Goal: Transaction & Acquisition: Obtain resource

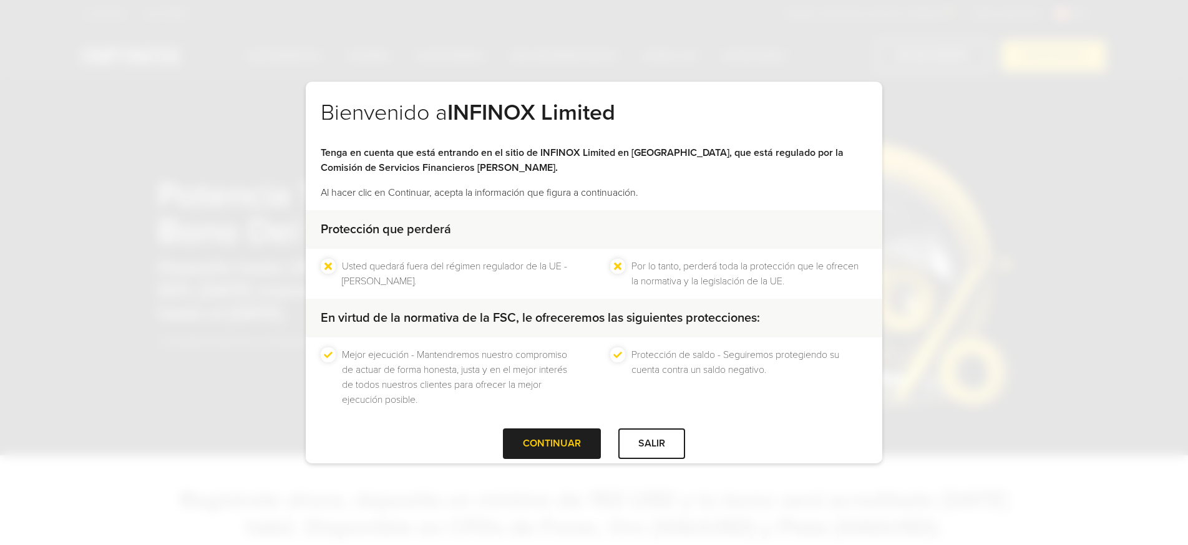
click at [552, 444] on div at bounding box center [552, 444] width 0 height 0
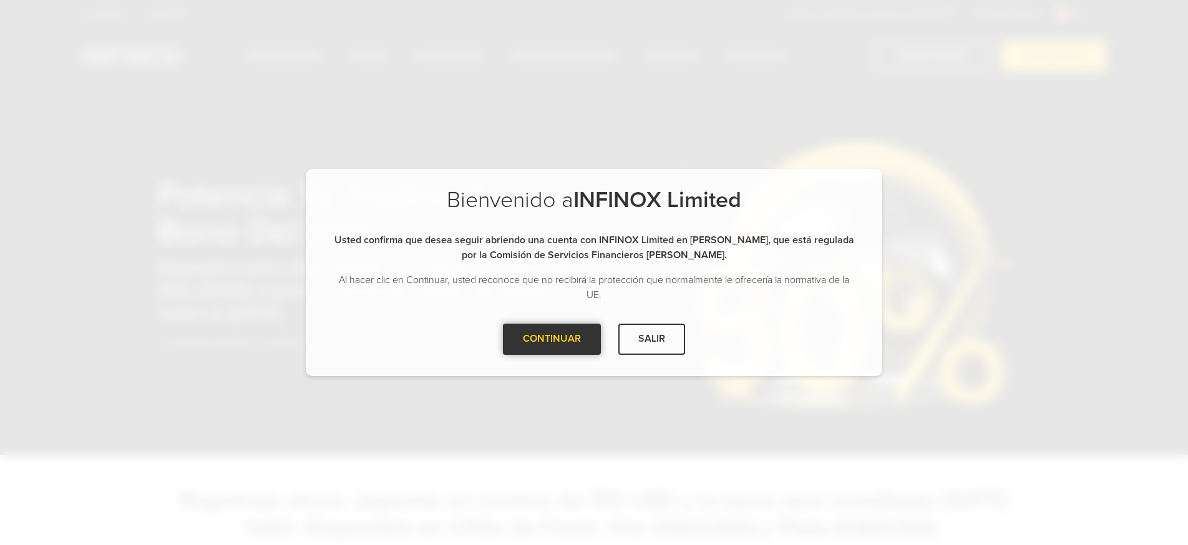
click at [552, 339] on div at bounding box center [552, 339] width 0 height 0
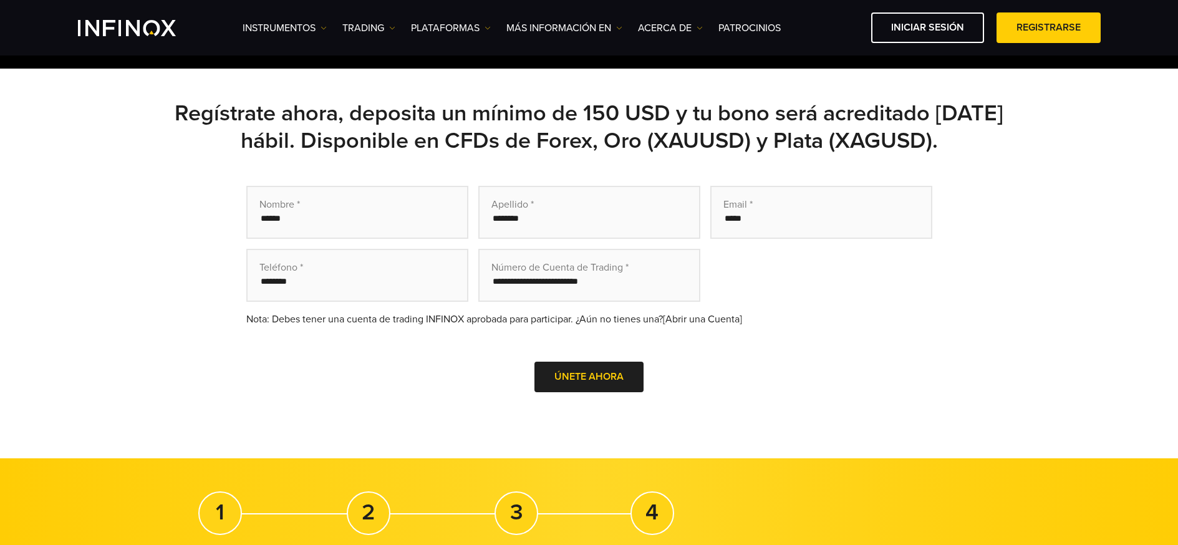
scroll to position [449, 0]
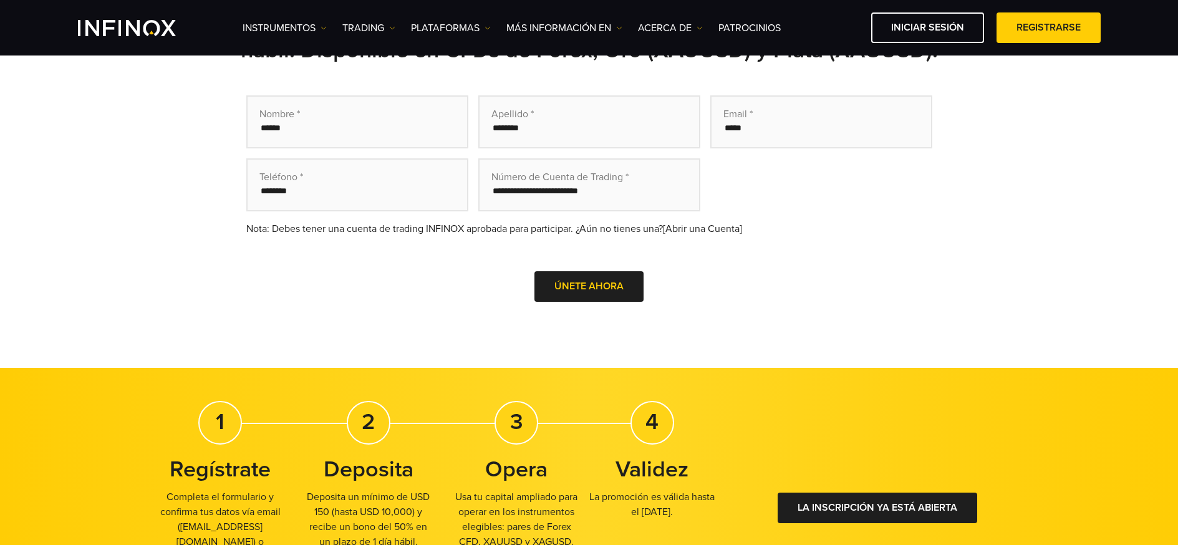
click at [722, 225] on link "[Abrir una Cuenta]" at bounding box center [702, 229] width 79 height 12
click at [615, 225] on div "Nota: Debes tener una cuenta de trading INFINOX aprobada para participar. ¿Aún …" at bounding box center [589, 228] width 686 height 15
drag, startPoint x: 635, startPoint y: 229, endPoint x: 677, endPoint y: 228, distance: 42.4
click at [637, 228] on div "Nota: Debes tener una cuenta de trading INFINOX aprobada para participar. ¿Aún …" at bounding box center [589, 228] width 686 height 15
click at [684, 227] on link "[Abrir una Cuenta]" at bounding box center [702, 229] width 79 height 12
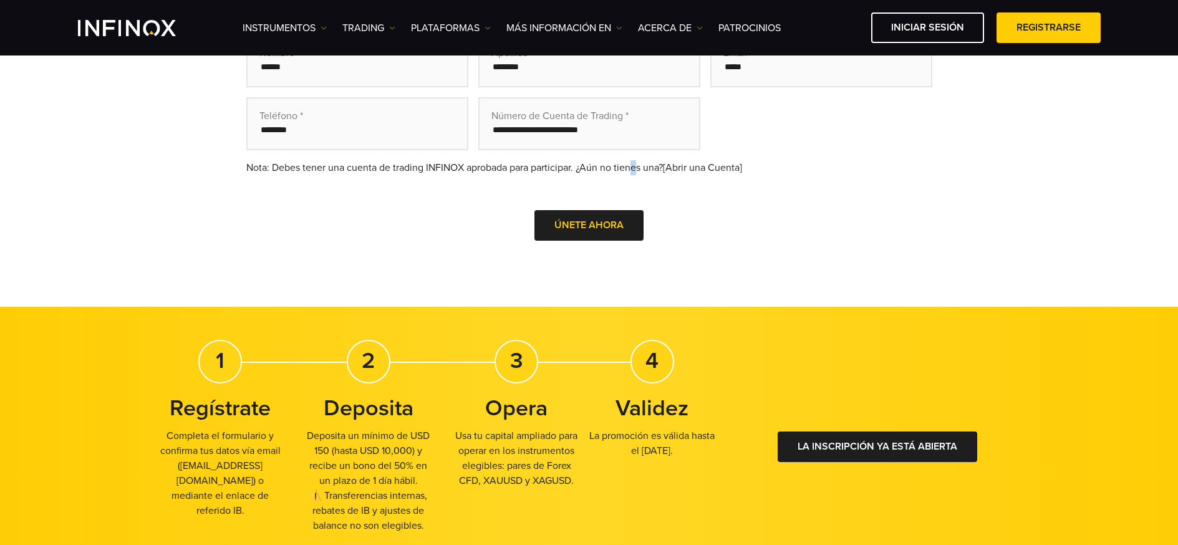
scroll to position [641, 0]
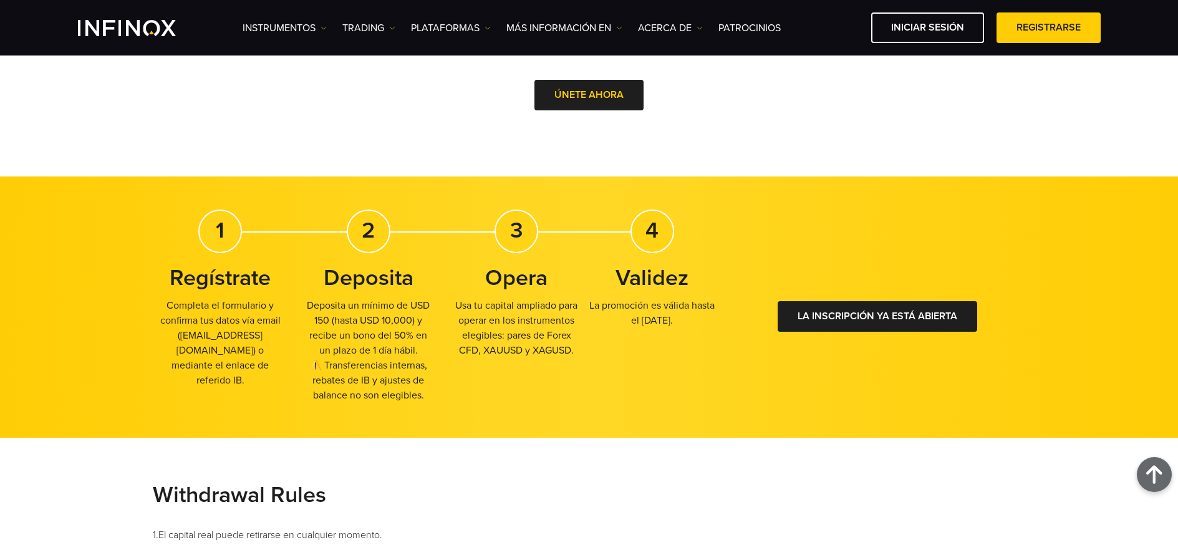
click at [324, 352] on p "Deposita un mínimo de USD 150 (hasta USD 10,000) y recibe un bono del 50% en un…" at bounding box center [369, 350] width 136 height 105
